Goal: Communication & Community: Answer question/provide support

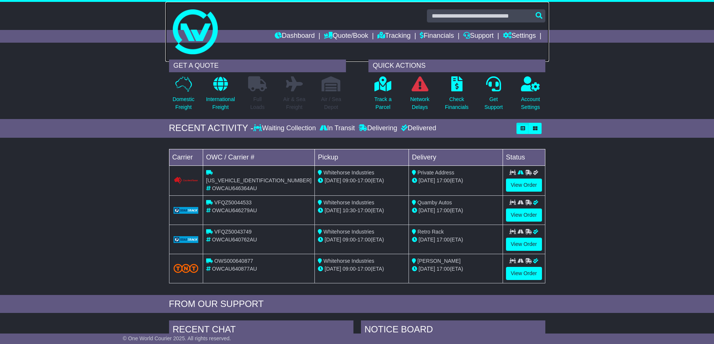
click at [198, 51] on img at bounding box center [195, 31] width 45 height 45
click at [198, 52] on img at bounding box center [195, 31] width 45 height 45
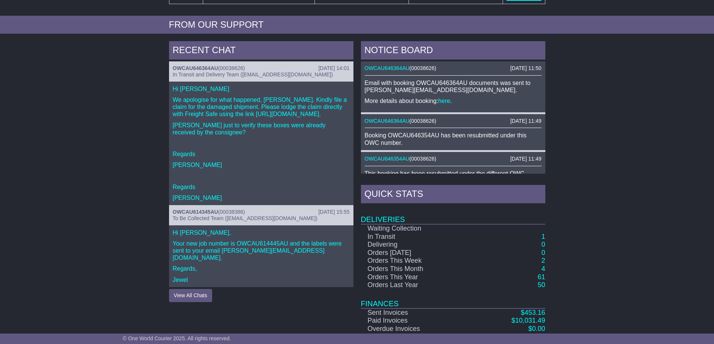
scroll to position [300, 0]
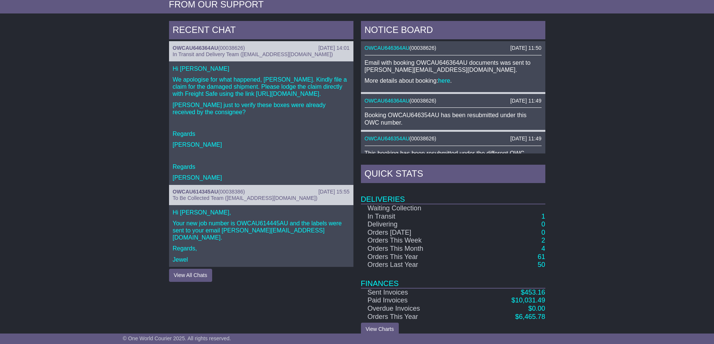
click at [288, 130] on p "Regards" at bounding box center [261, 133] width 177 height 7
click at [278, 48] on div "OWCAU646364AU ( 00038626 )" at bounding box center [261, 48] width 177 height 6
click at [234, 130] on p "Regards" at bounding box center [261, 133] width 177 height 7
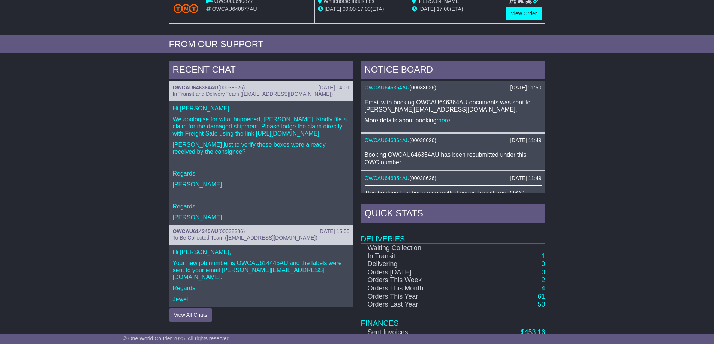
scroll to position [310, 0]
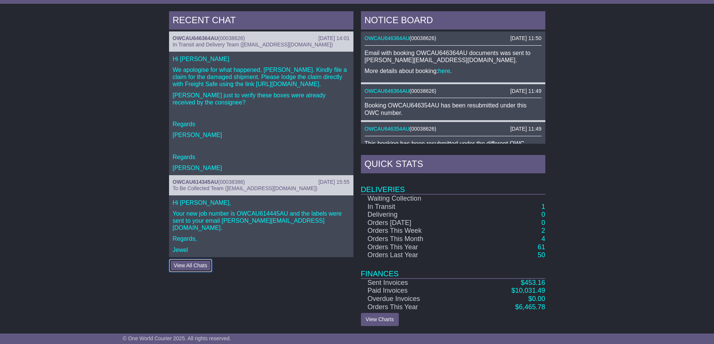
click at [179, 259] on button "View All Chats" at bounding box center [190, 265] width 43 height 13
click at [242, 44] on span "In Transit and Delivery Team (delivery@oneworldcourier.com.au)" at bounding box center [253, 45] width 160 height 6
click at [238, 97] on div "Hi Craig We apologise for what happened, Craig. Kindly file a claim for the dam…" at bounding box center [261, 114] width 184 height 124
click at [242, 121] on p "Regards" at bounding box center [261, 124] width 177 height 7
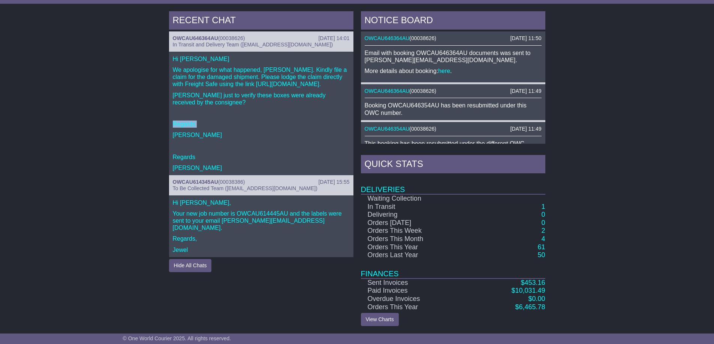
click at [242, 121] on p "Regards" at bounding box center [261, 124] width 177 height 7
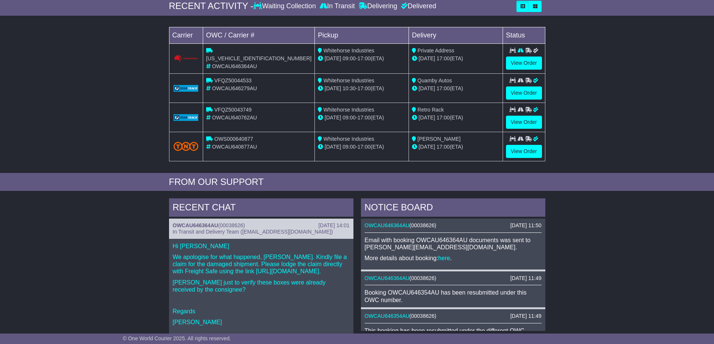
scroll to position [10, 0]
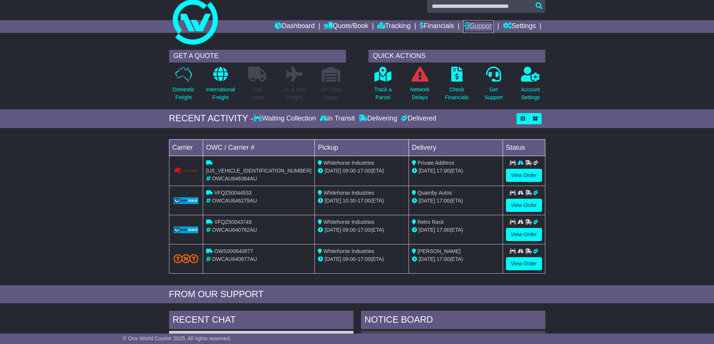
click at [477, 27] on link "Support" at bounding box center [478, 26] width 30 height 13
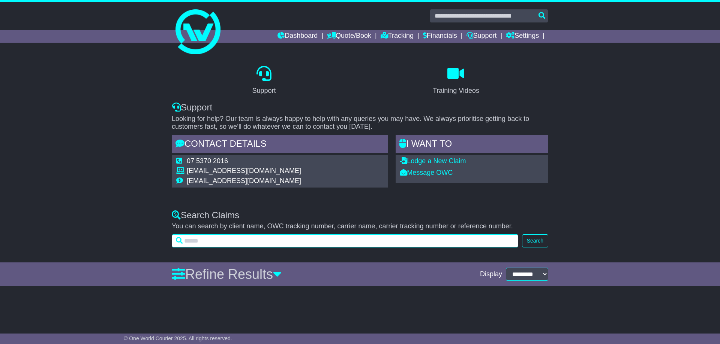
paste input "**********"
type input "**********"
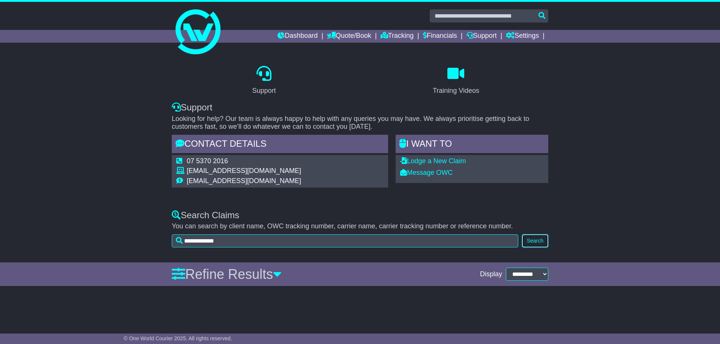
click at [536, 242] on button "Search" at bounding box center [535, 241] width 26 height 13
click at [532, 239] on button "Search" at bounding box center [535, 241] width 26 height 13
click at [583, 205] on div "**********" at bounding box center [360, 227] width 720 height 49
click at [534, 34] on link "Settings" at bounding box center [522, 36] width 33 height 13
click at [491, 34] on link "Support" at bounding box center [481, 36] width 30 height 13
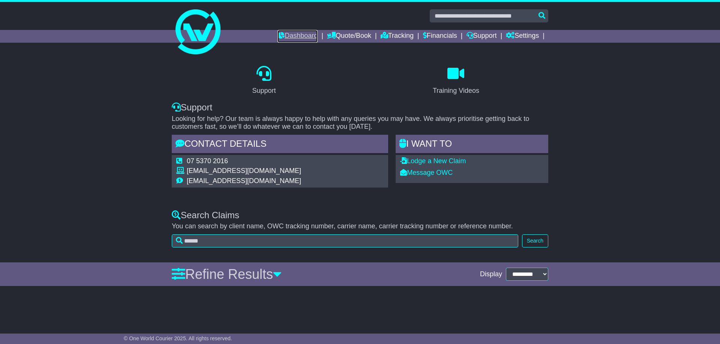
click at [317, 33] on link "Dashboard" at bounding box center [297, 36] width 40 height 13
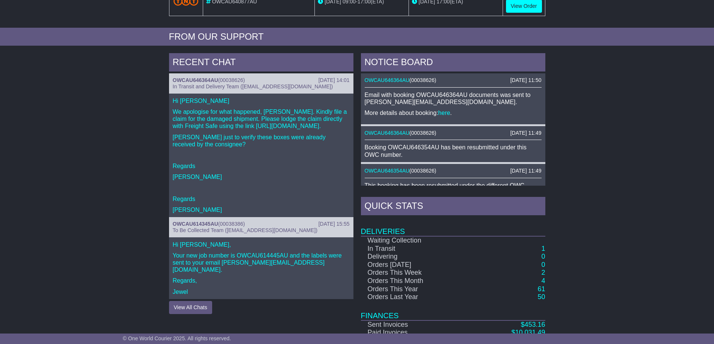
scroll to position [272, 0]
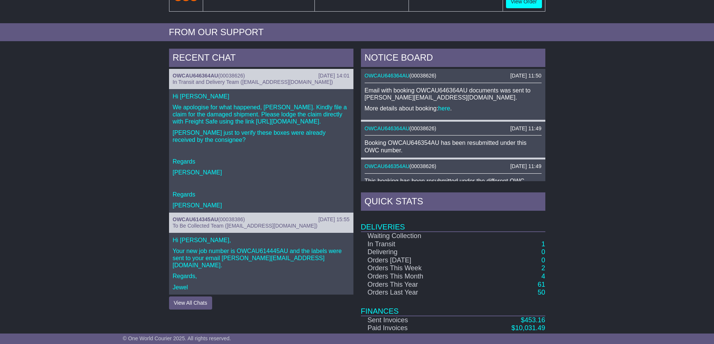
click at [286, 170] on div "Hi Craig We apologise for what happened, Craig. Kindly file a claim for the dam…" at bounding box center [261, 151] width 184 height 124
click at [248, 77] on div "OWCAU646364AU ( 00038626 )" at bounding box center [261, 76] width 177 height 6
click at [283, 158] on p "Regards" at bounding box center [261, 161] width 177 height 7
drag, startPoint x: 283, startPoint y: 154, endPoint x: 261, endPoint y: 183, distance: 35.5
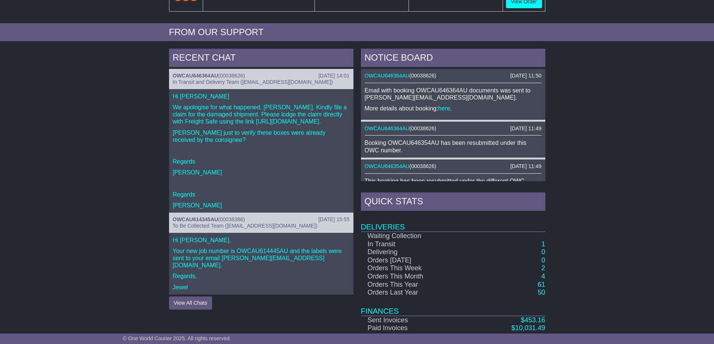
click at [283, 158] on p "Regards" at bounding box center [261, 161] width 177 height 7
click at [200, 297] on button "View All Chats" at bounding box center [190, 303] width 43 height 13
click at [253, 273] on p "Regards," at bounding box center [261, 276] width 177 height 7
click at [181, 297] on button "Hide All Chats" at bounding box center [190, 303] width 43 height 13
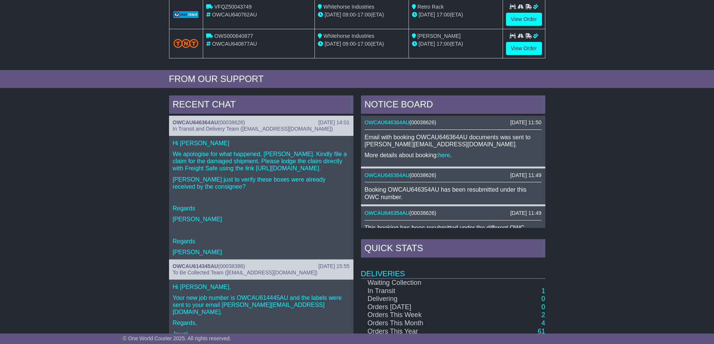
scroll to position [160, 0]
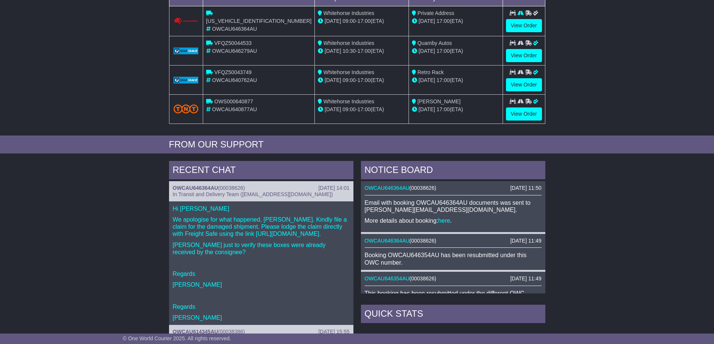
click at [607, 187] on div "RECENT CHAT 16 Sep 2025 14:01 OWCAU646364AU ( 00038626 ) In Transit and Deliver…" at bounding box center [357, 318] width 714 height 323
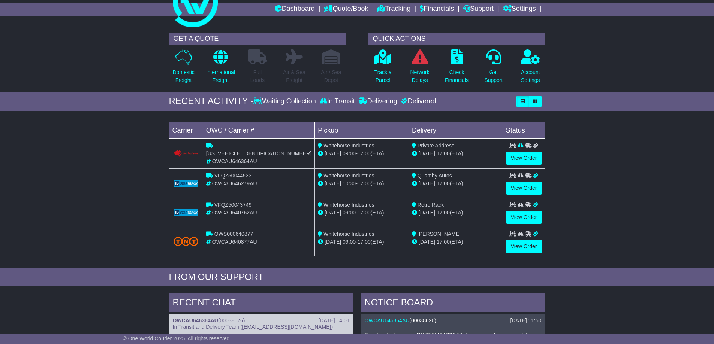
scroll to position [0, 0]
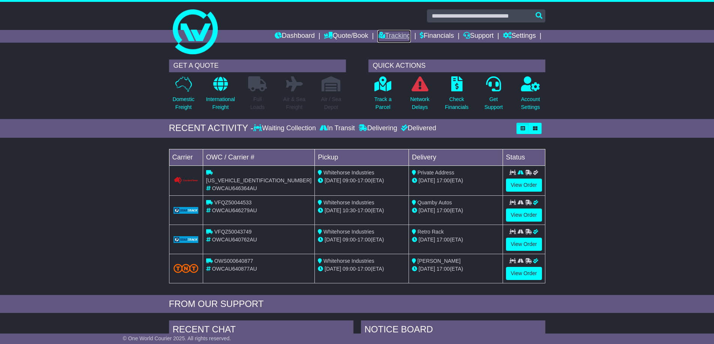
click at [410, 35] on link "Tracking" at bounding box center [393, 36] width 33 height 13
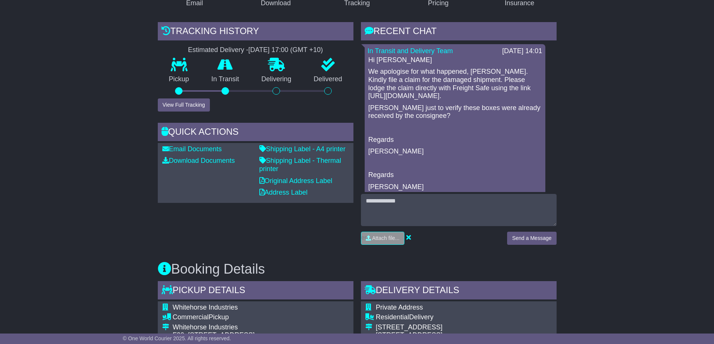
scroll to position [112, 0]
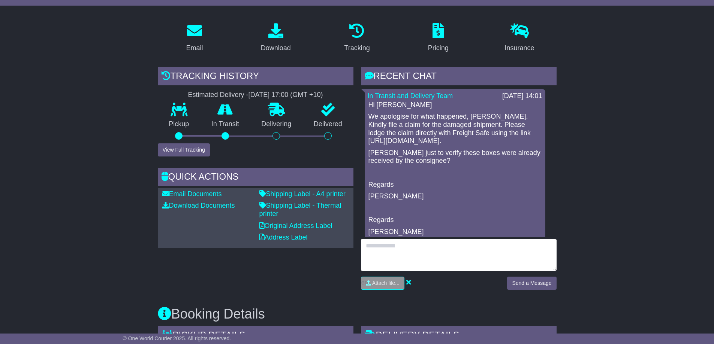
click at [397, 251] on textarea at bounding box center [459, 255] width 196 height 32
type textarea "*"
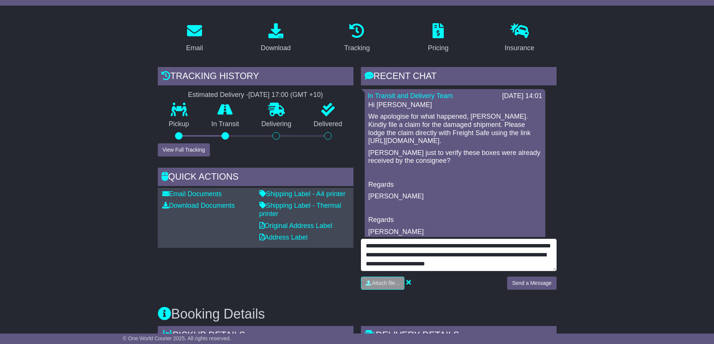
scroll to position [18, 0]
type textarea "**********"
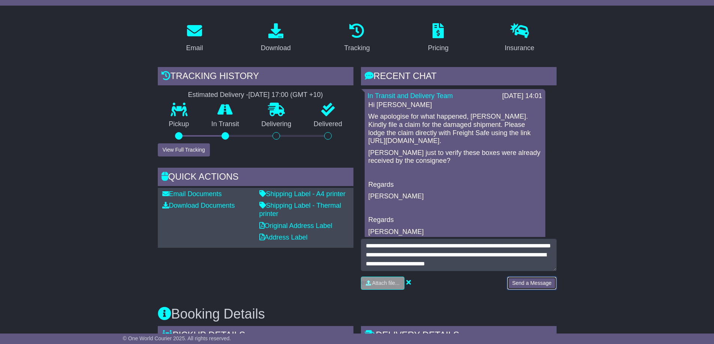
click at [534, 282] on button "Send a Message" at bounding box center [531, 283] width 49 height 13
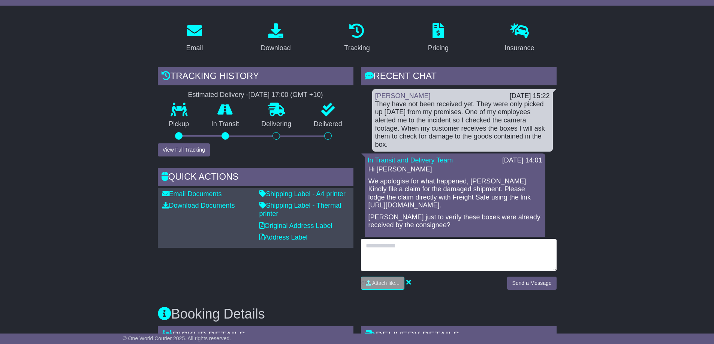
click at [386, 248] on textarea at bounding box center [459, 255] width 196 height 32
click at [378, 246] on textarea "**********" at bounding box center [459, 255] width 196 height 32
click at [434, 248] on textarea "**********" at bounding box center [459, 255] width 196 height 32
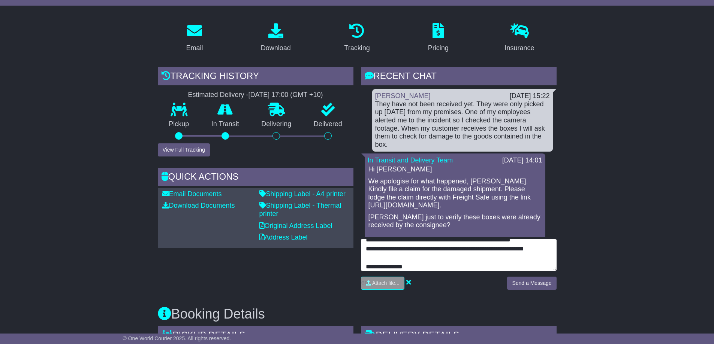
type textarea "**********"
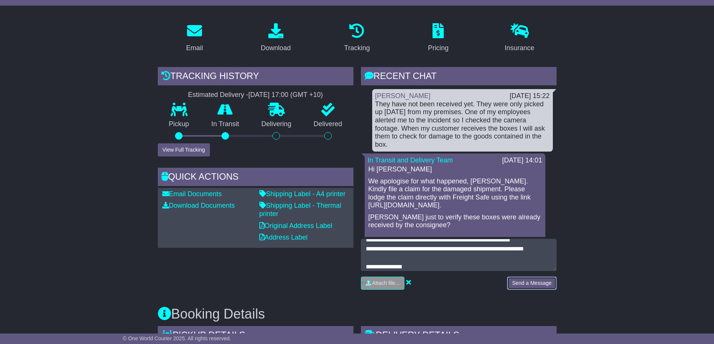
click at [540, 283] on button "Send a Message" at bounding box center [531, 283] width 49 height 13
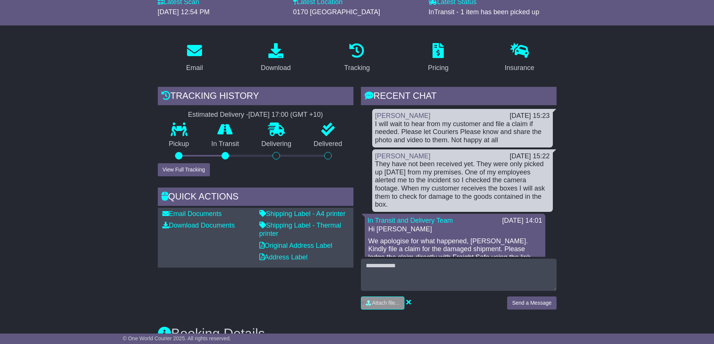
scroll to position [75, 0]
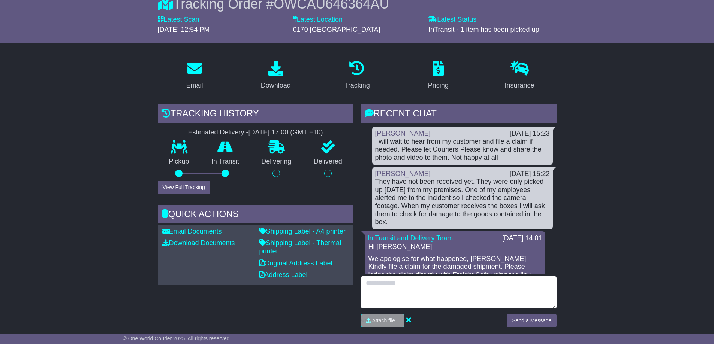
click at [379, 285] on textarea at bounding box center [459, 293] width 196 height 32
type textarea "**********"
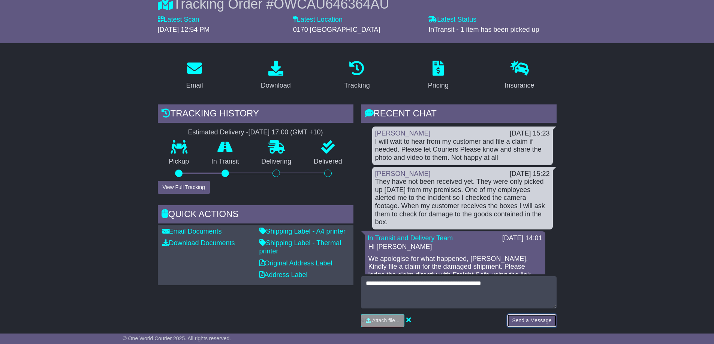
click at [539, 320] on button "Send a Message" at bounding box center [531, 320] width 49 height 13
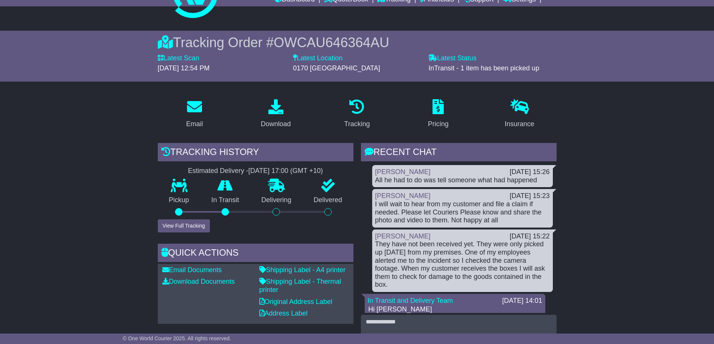
scroll to position [0, 0]
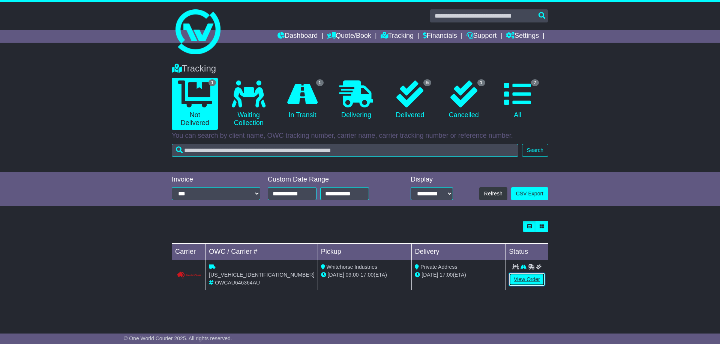
click at [538, 280] on link "View Order" at bounding box center [527, 279] width 36 height 13
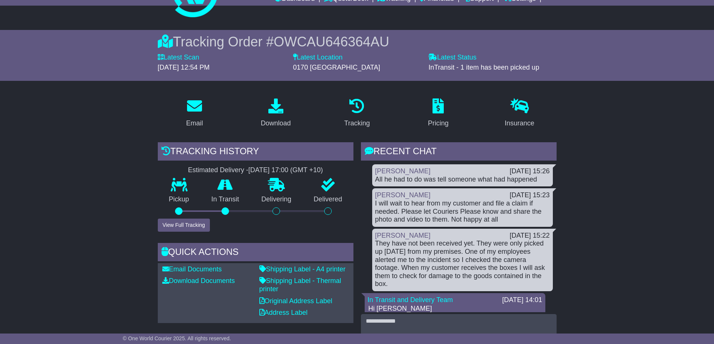
scroll to position [37, 0]
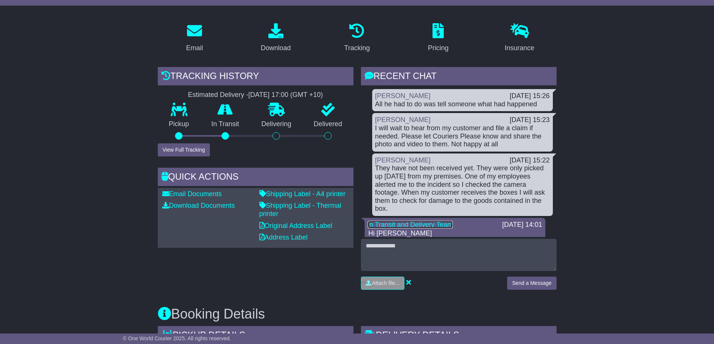
click at [423, 221] on link "In Transit and Delivery Team" at bounding box center [410, 224] width 85 height 7
click at [396, 118] on link "[PERSON_NAME]" at bounding box center [402, 119] width 55 height 7
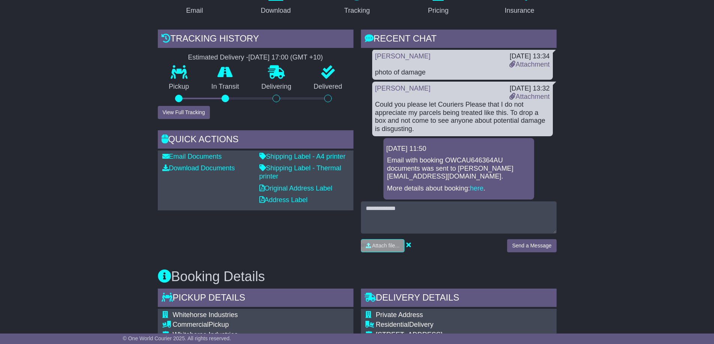
scroll to position [300, 0]
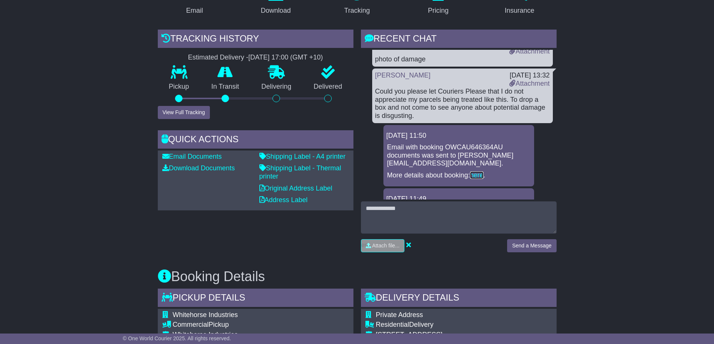
click at [470, 172] on link "here" at bounding box center [476, 175] width 13 height 7
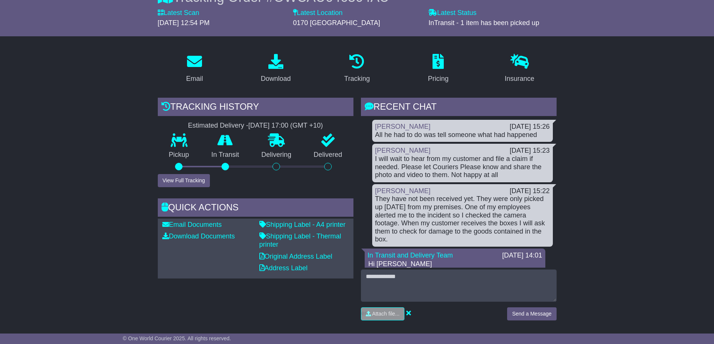
scroll to position [0, 0]
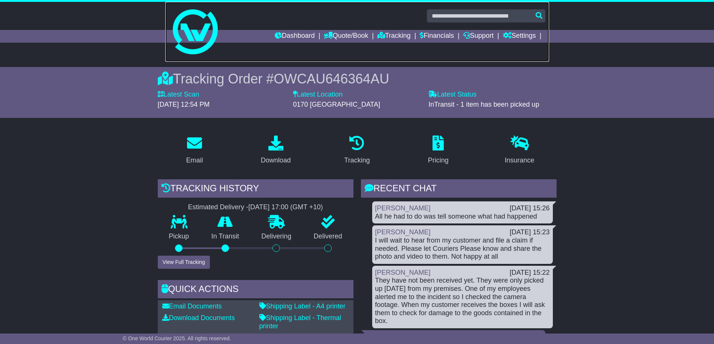
click at [191, 53] on img at bounding box center [195, 31] width 45 height 45
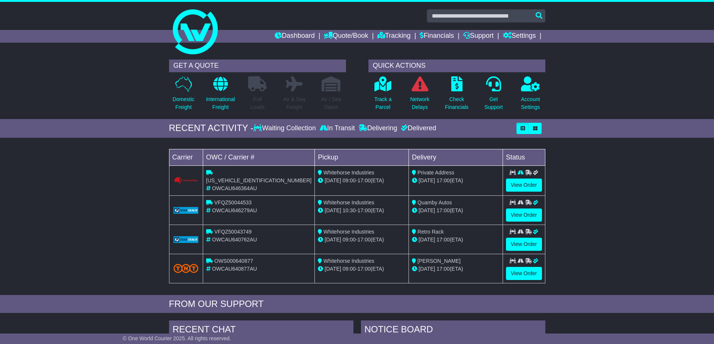
drag, startPoint x: 596, startPoint y: 209, endPoint x: 607, endPoint y: 203, distance: 13.2
click at [596, 209] on div "Loading... No bookings found Carrier OWC / Carrier # Pickup Delivery Status [US…" at bounding box center [357, 219] width 714 height 154
click at [525, 186] on link "View Order" at bounding box center [524, 185] width 36 height 13
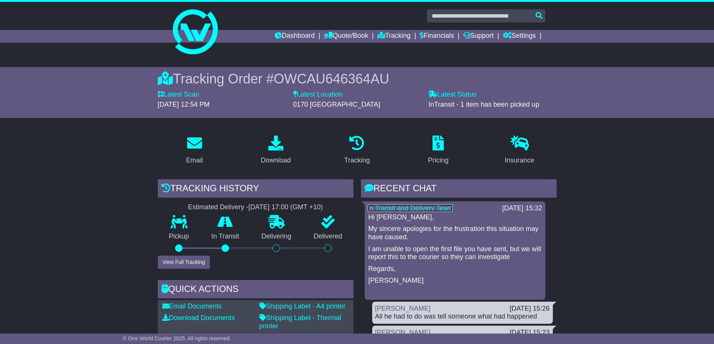
click at [416, 206] on link "In Transit and Delivery Team" at bounding box center [410, 208] width 85 height 7
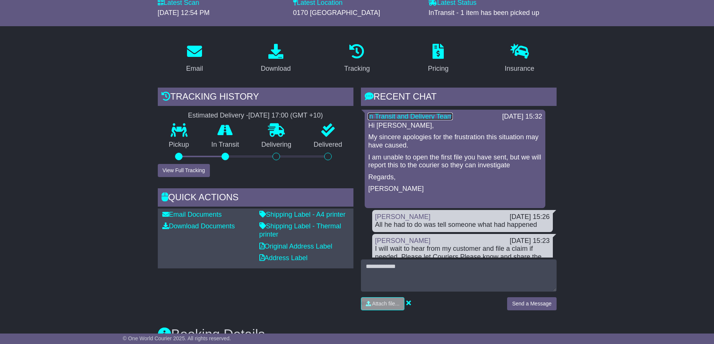
scroll to position [150, 0]
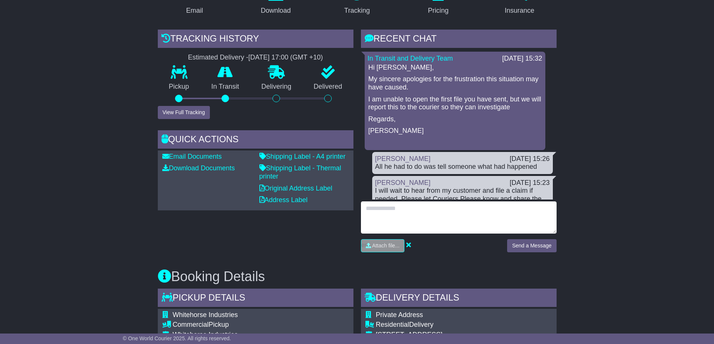
click at [400, 211] on textarea at bounding box center [459, 218] width 196 height 32
click at [462, 227] on textarea "**********" at bounding box center [459, 218] width 196 height 32
paste textarea "**********"
type textarea "**********"
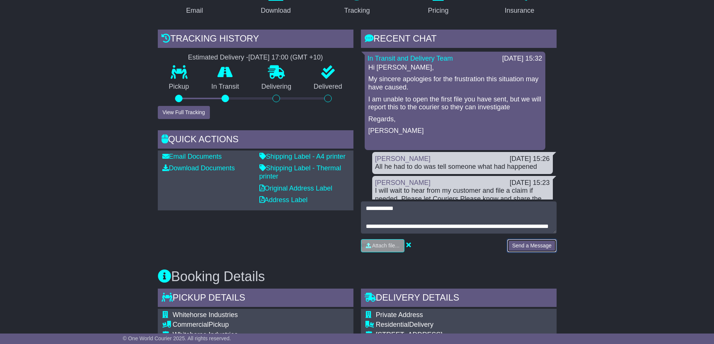
click at [534, 244] on button "Send a Message" at bounding box center [531, 245] width 49 height 13
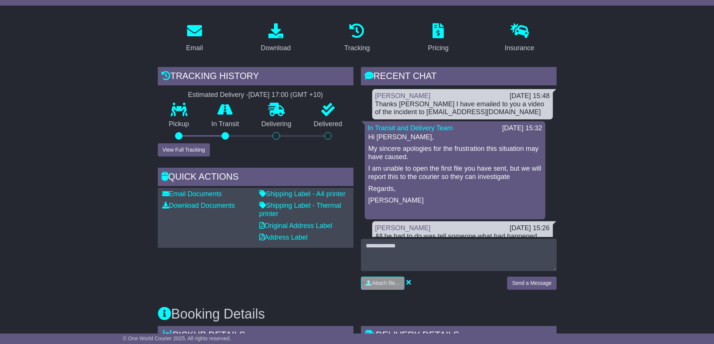
scroll to position [0, 0]
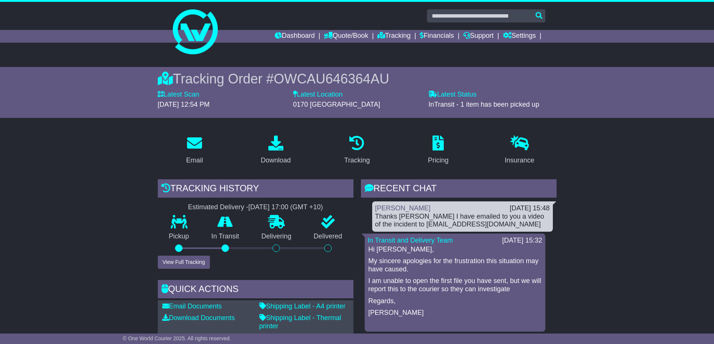
click at [196, 53] on img at bounding box center [195, 31] width 45 height 45
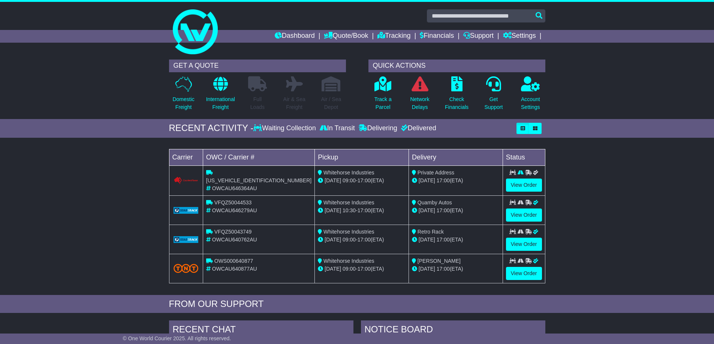
click at [128, 197] on div "Loading... No bookings found Carrier OWC / Carrier # Pickup Delivery Status [US…" at bounding box center [357, 219] width 714 height 154
click at [113, 196] on div "Loading... No bookings found Carrier OWC / Carrier # Pickup Delivery Status [US…" at bounding box center [357, 219] width 714 height 154
